Goal: Task Accomplishment & Management: Use online tool/utility

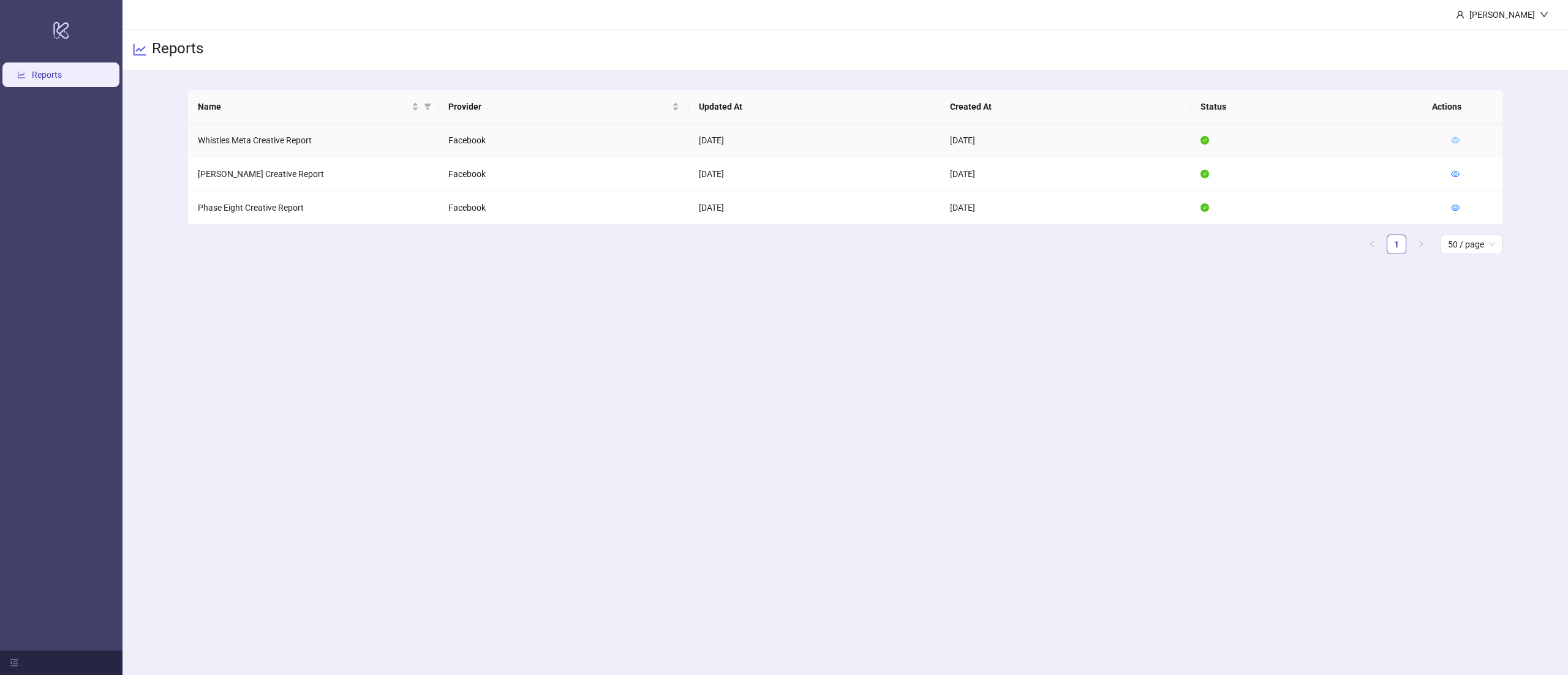
click at [1458, 142] on icon "eye" at bounding box center [1455, 140] width 8 height 6
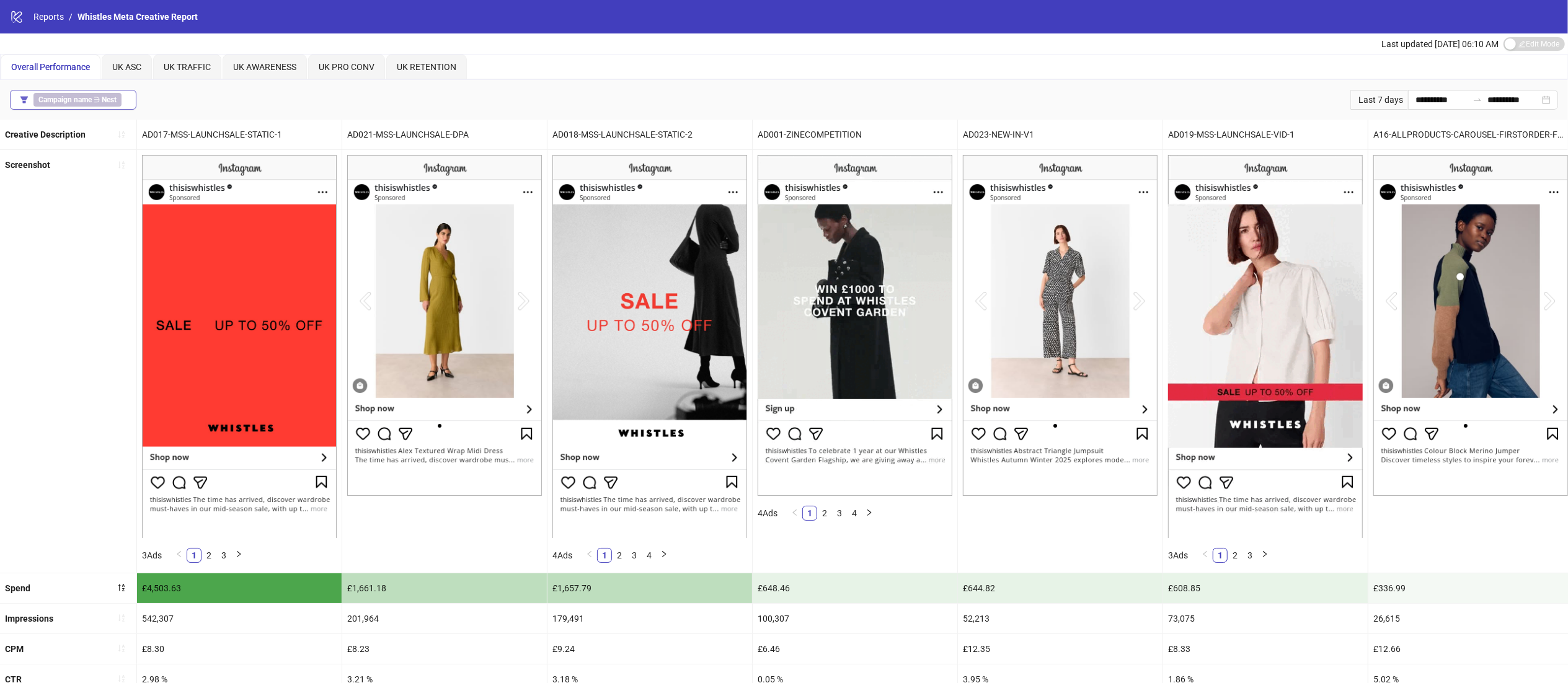
click at [90, 94] on span "Campaign name ∋ Nest" at bounding box center [77, 100] width 88 height 14
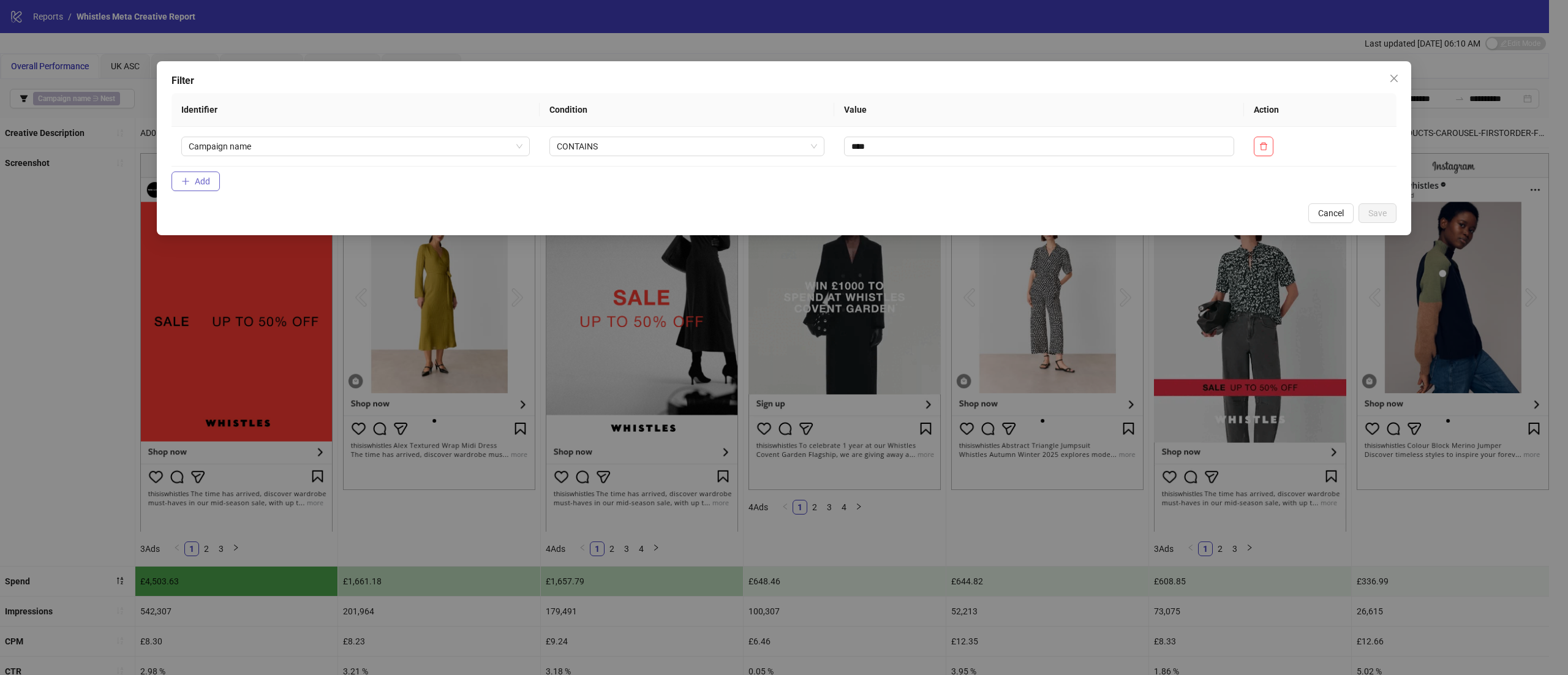
click at [211, 186] on button "Add" at bounding box center [196, 181] width 48 height 20
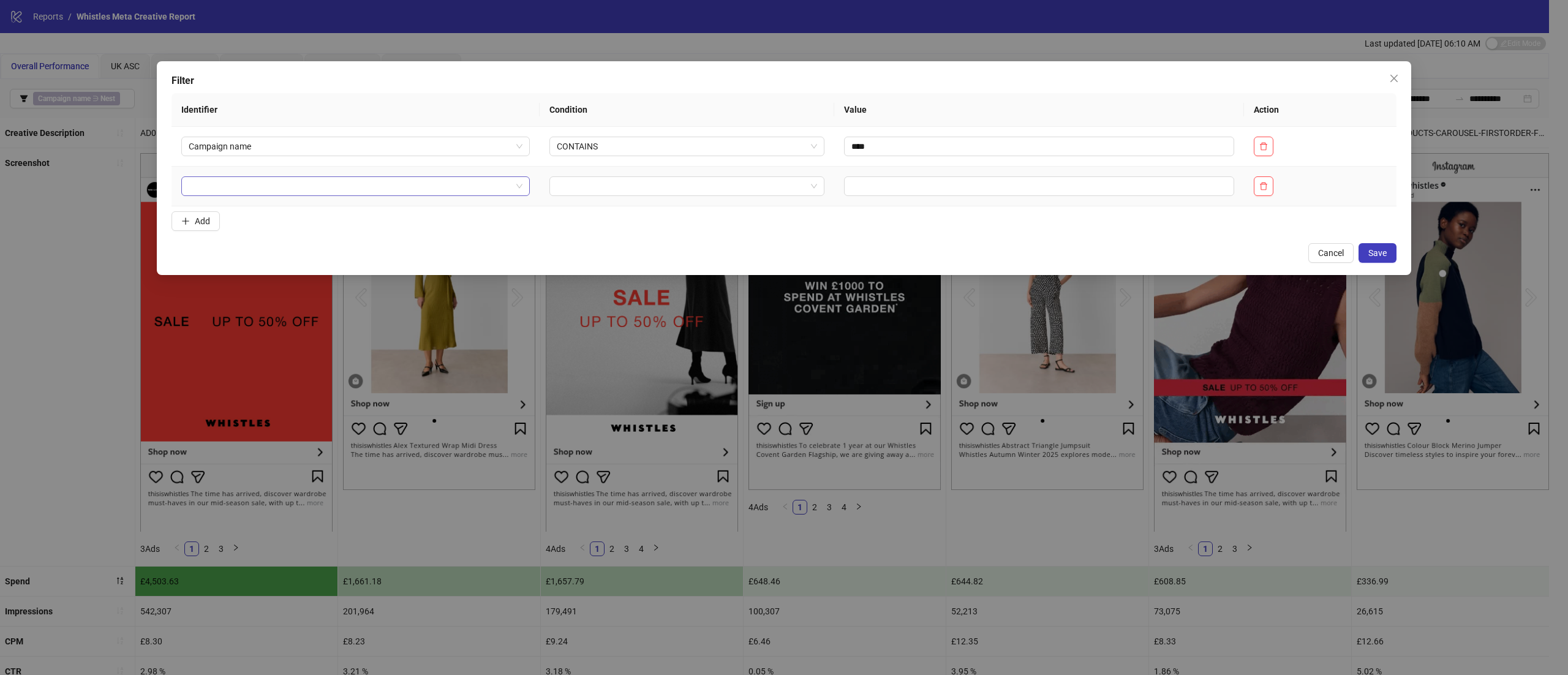
click at [329, 188] on input "search" at bounding box center [350, 186] width 323 height 18
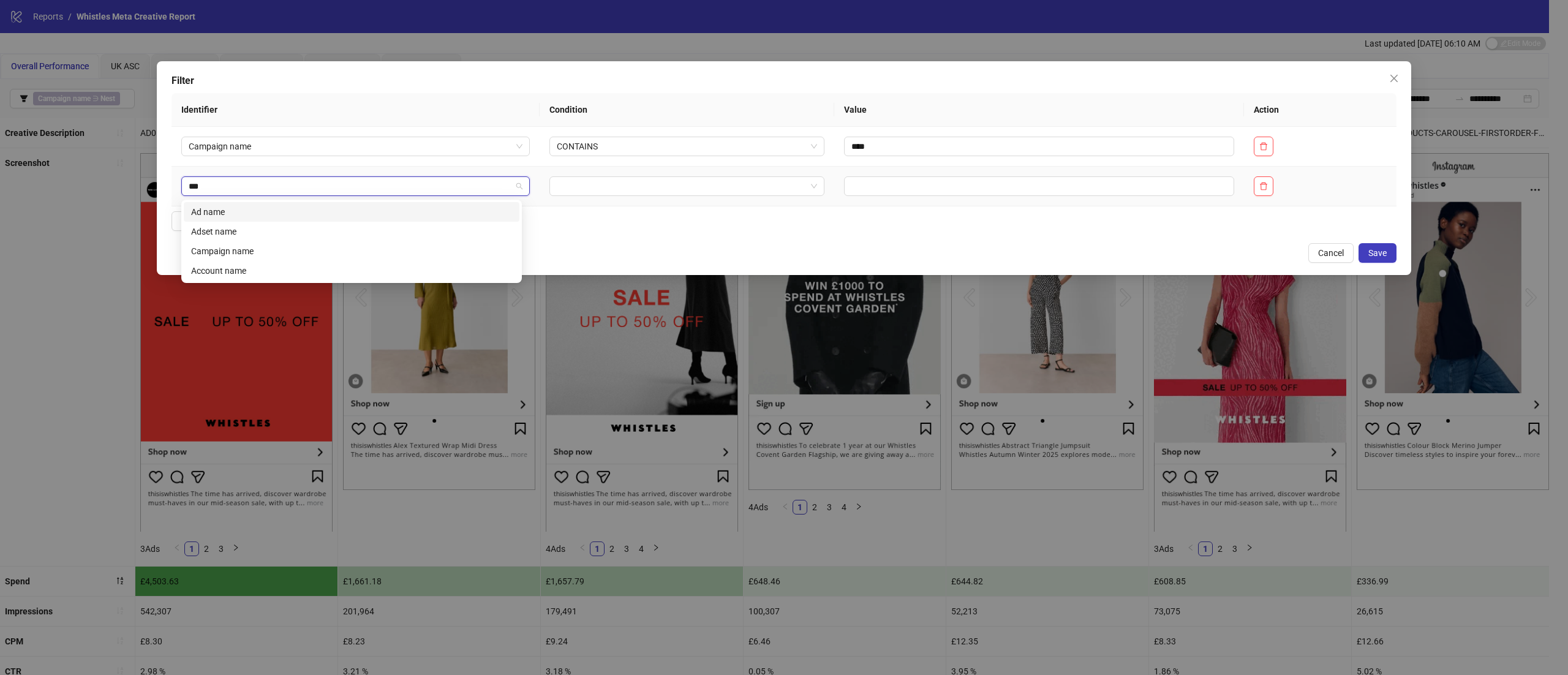
type input "****"
click at [282, 213] on div "Ad name" at bounding box center [351, 212] width 321 height 13
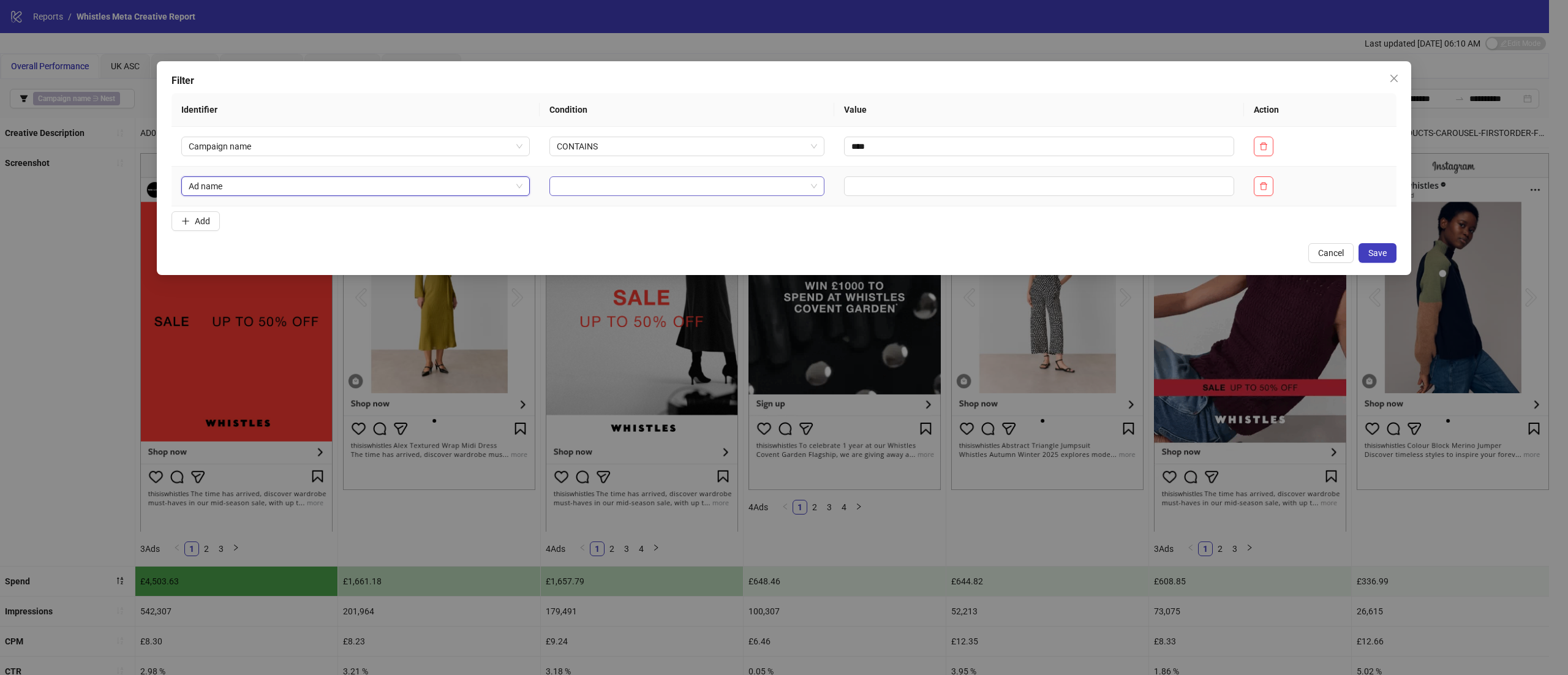
click at [700, 177] on input "search" at bounding box center [681, 186] width 249 height 18
click at [614, 226] on div "CONTAINS" at bounding box center [676, 231] width 251 height 13
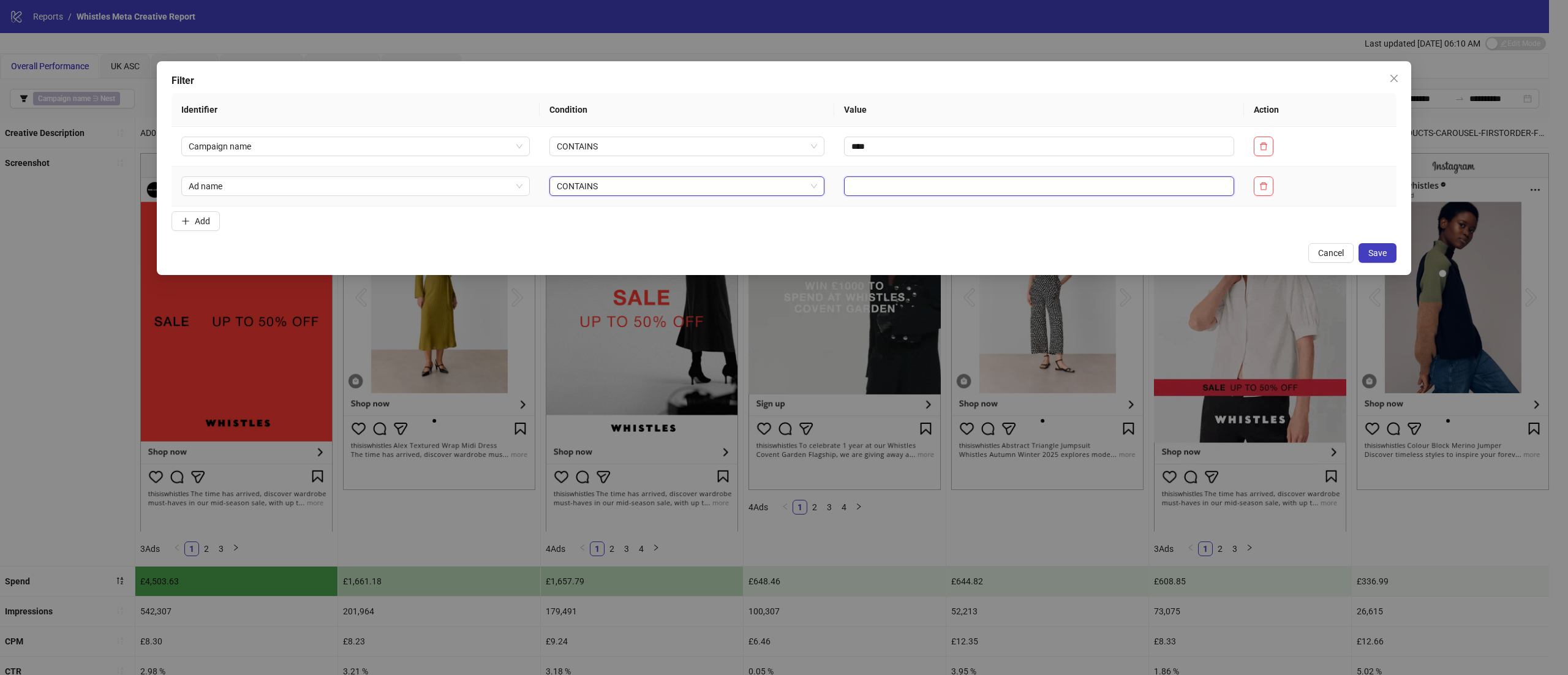
click at [950, 191] on input "text" at bounding box center [1039, 186] width 390 height 20
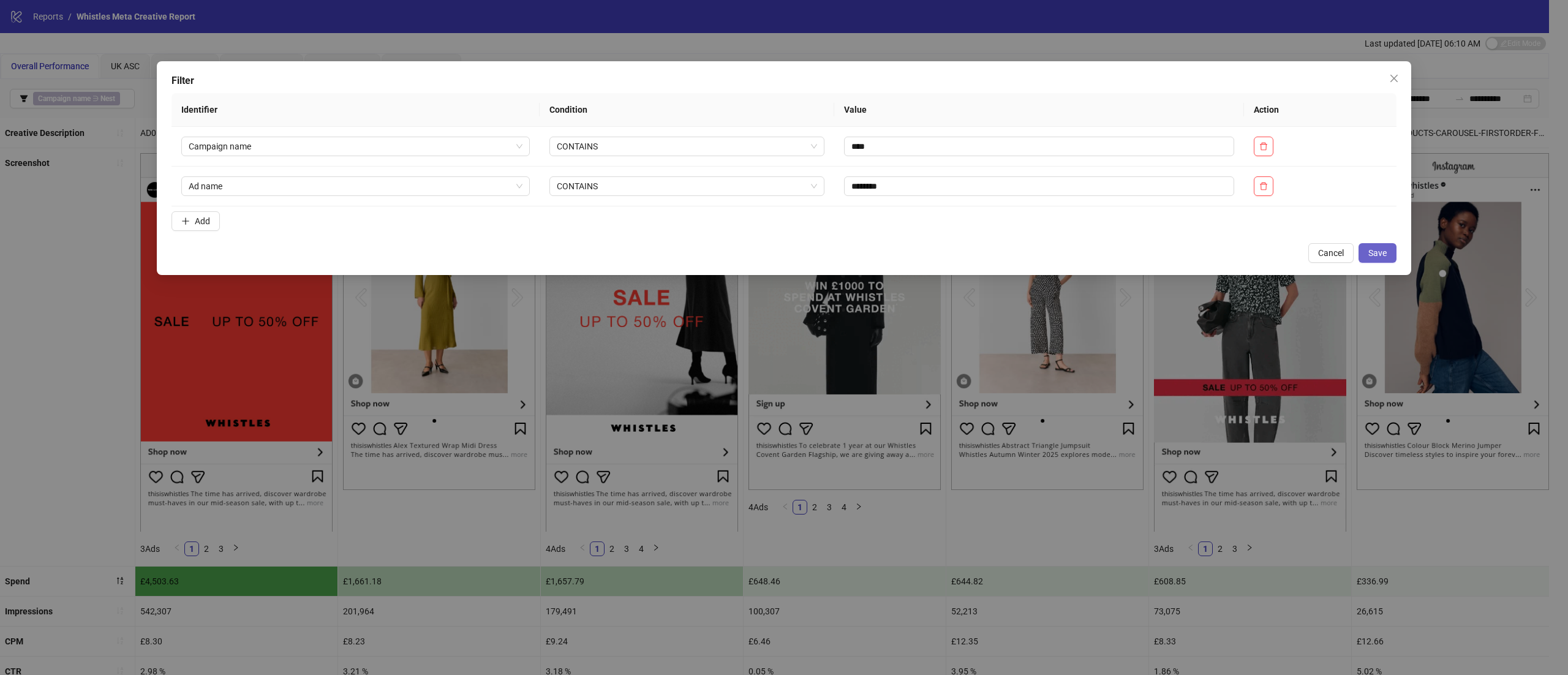
click at [1393, 249] on button "Save" at bounding box center [1378, 253] width 38 height 20
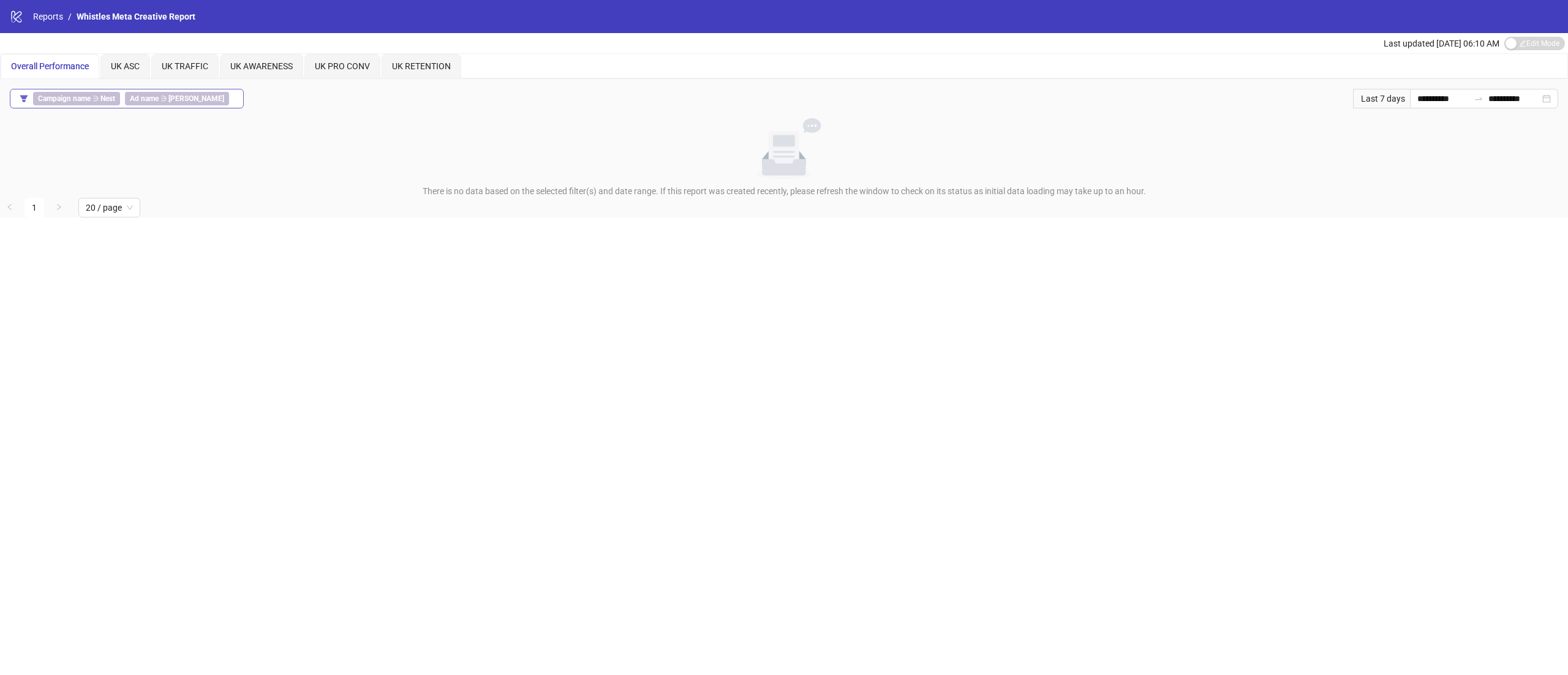
click at [161, 89] on button "Campaign name ∋ Nest Ad name ∋ [PERSON_NAME]" at bounding box center [126, 99] width 234 height 20
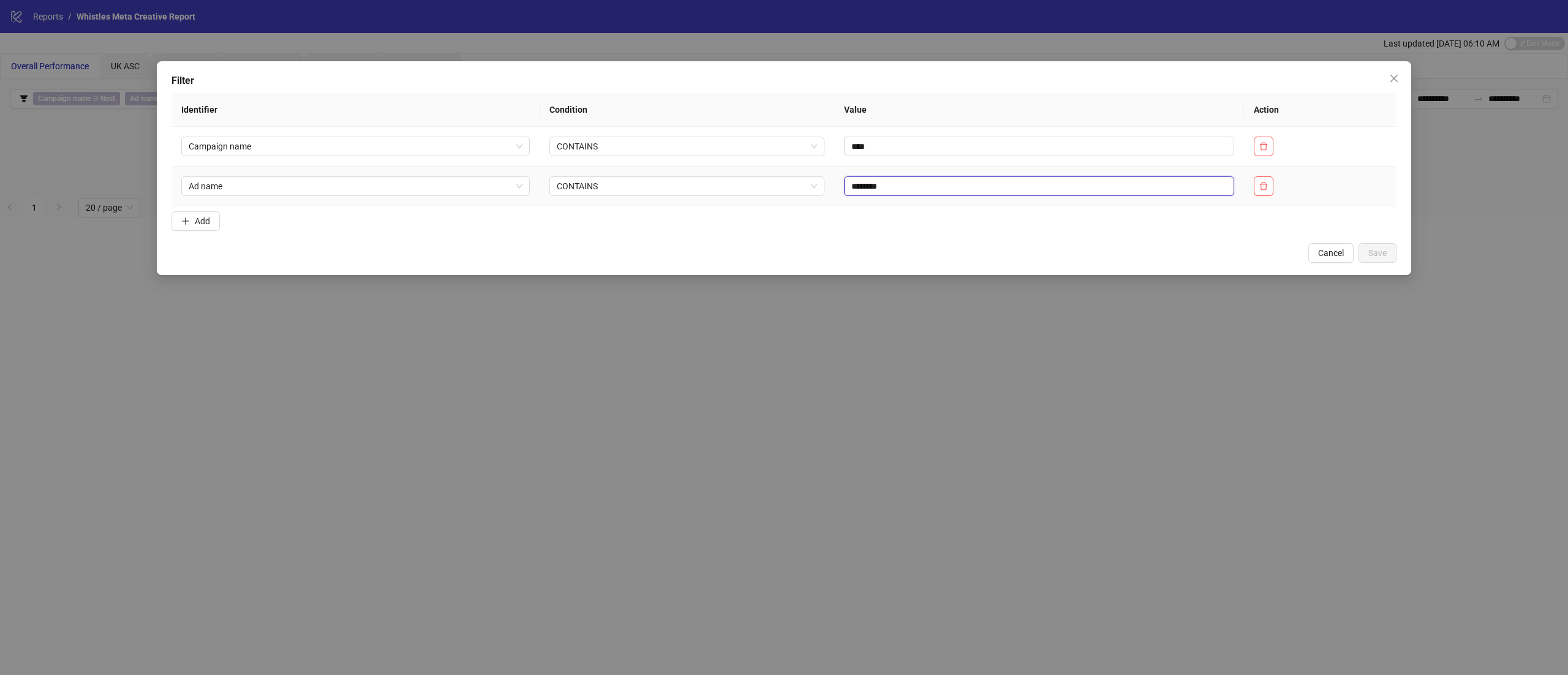
click at [947, 189] on input "********" at bounding box center [1039, 186] width 390 height 20
type input "******"
click at [1382, 246] on button "Save" at bounding box center [1378, 253] width 38 height 20
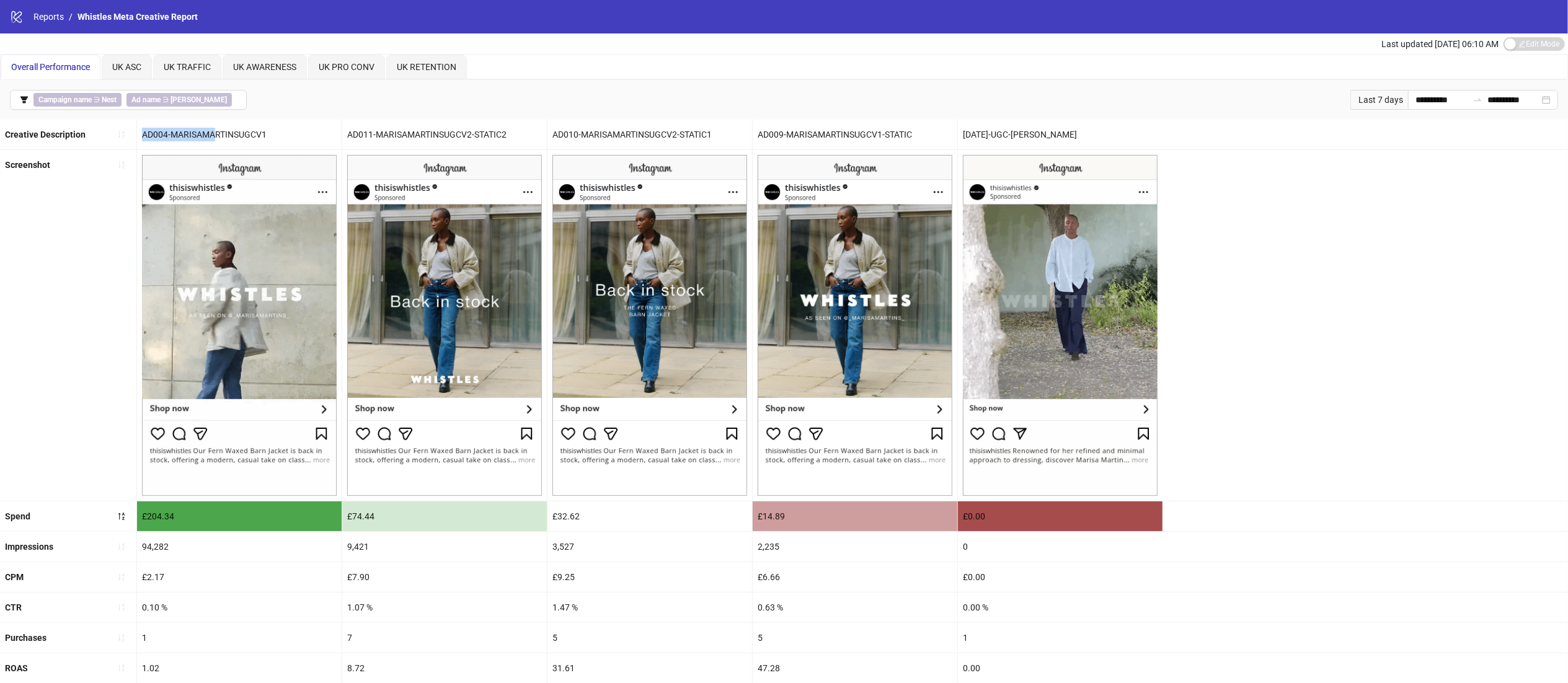
drag, startPoint x: 214, startPoint y: 134, endPoint x: 120, endPoint y: 123, distance: 94.6
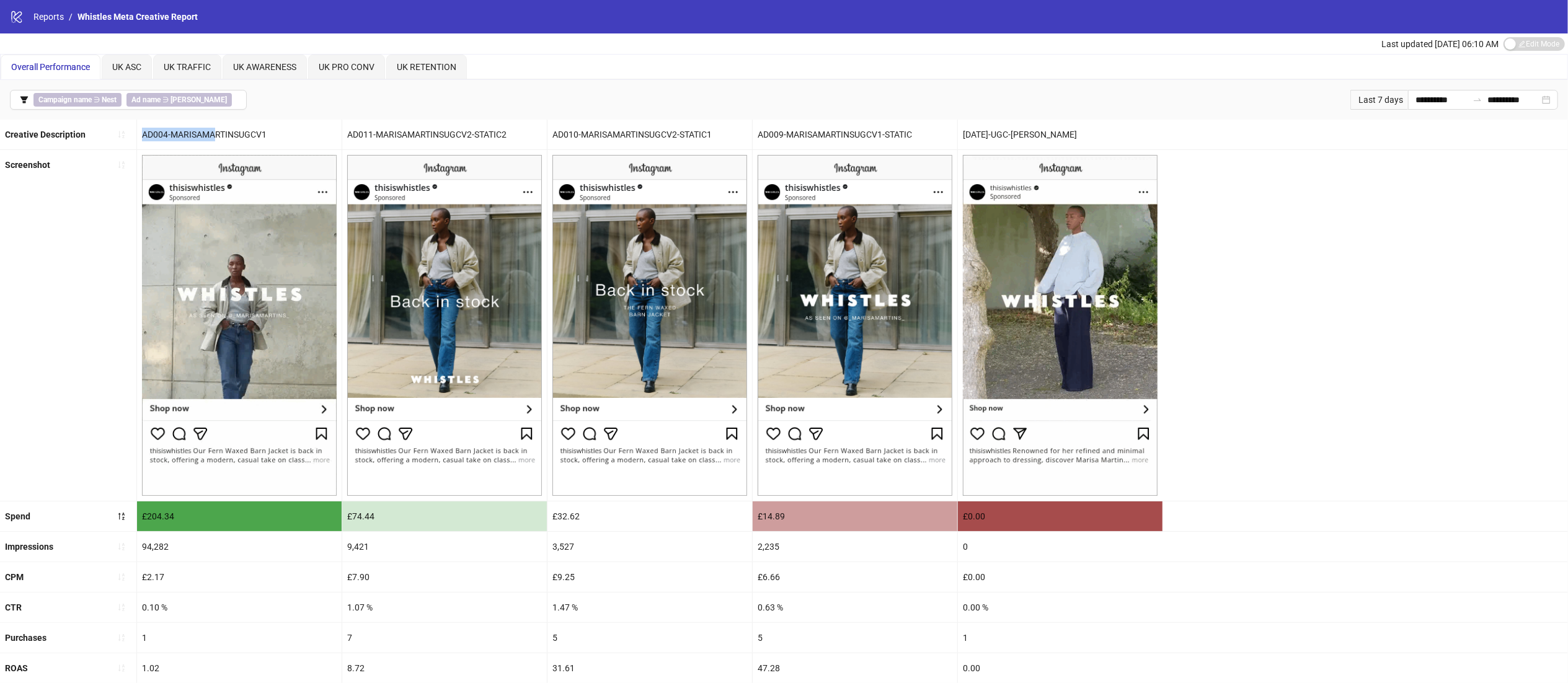
click at [120, 123] on div "Creative Description AD004-MARISAMARTINSUGCV1 AD011-MARISAMARTINSUGCV2-STATIC2 …" at bounding box center [784, 134] width 1568 height 30
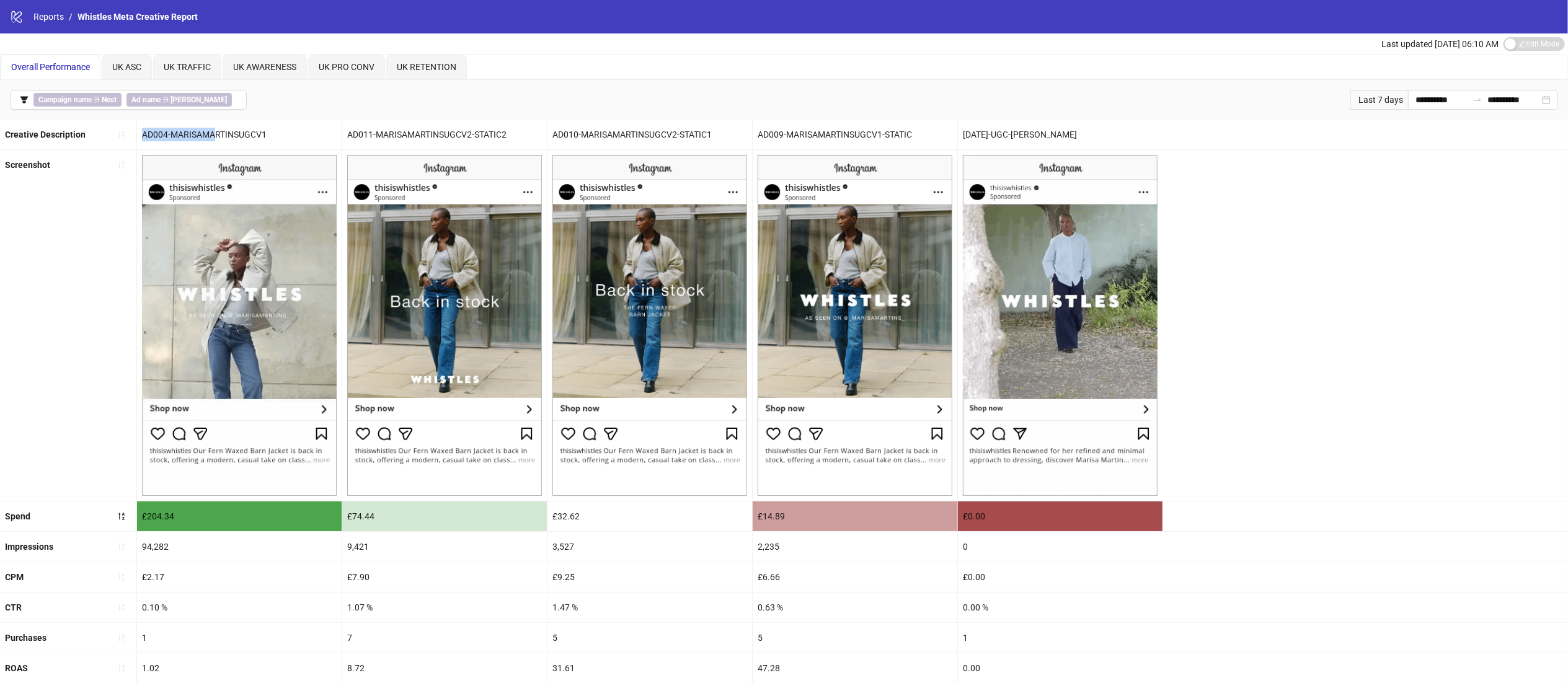
copy div "AD004-[PERSON_NAME]"
